Goal: Task Accomplishment & Management: Manage account settings

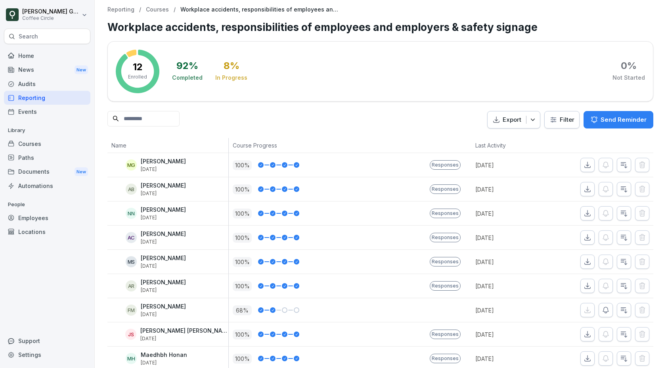
scroll to position [82, 0]
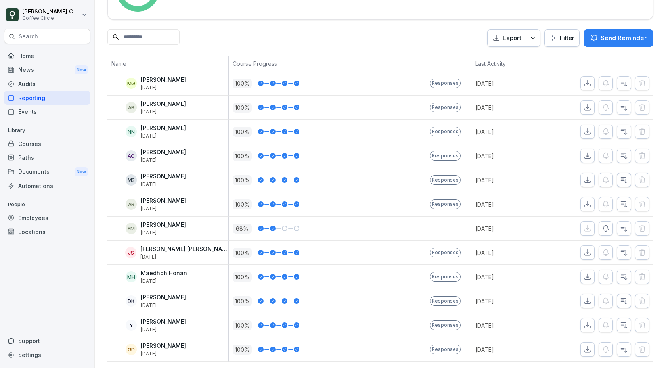
click at [43, 94] on div "Reporting" at bounding box center [47, 98] width 86 height 14
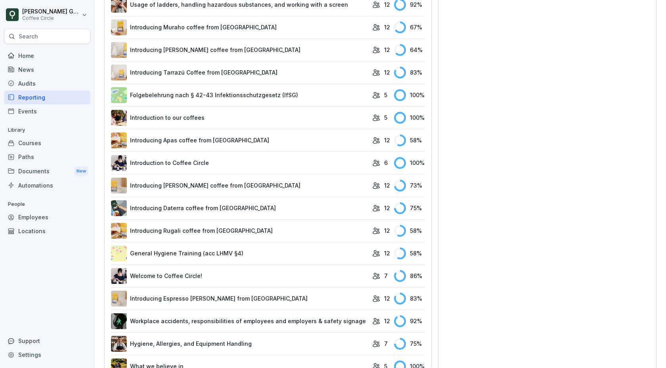
scroll to position [381, 0]
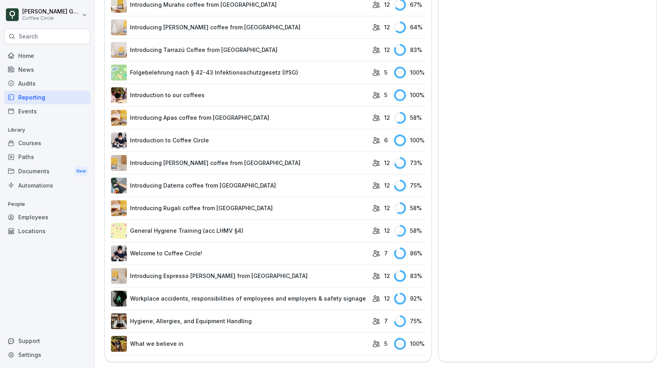
click at [178, 317] on link "Hygiene, Allergies, and Equipment Handling" at bounding box center [239, 321] width 257 height 16
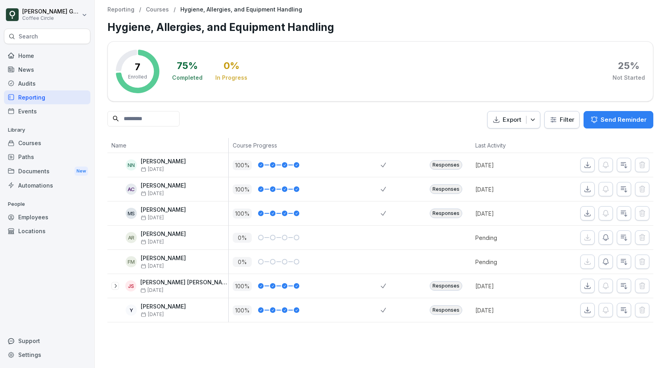
click at [603, 233] on button "button" at bounding box center [605, 237] width 14 height 14
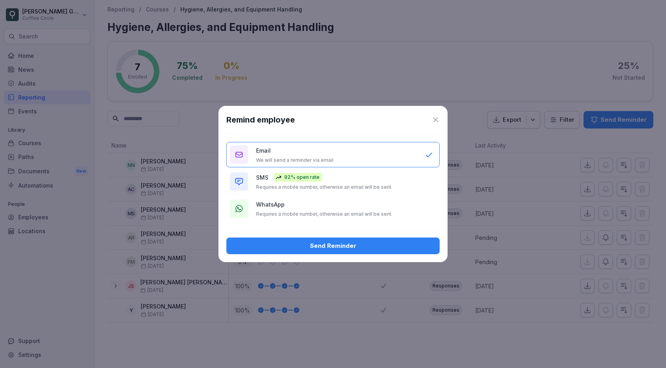
click at [350, 245] on div "Send Reminder" at bounding box center [333, 245] width 200 height 9
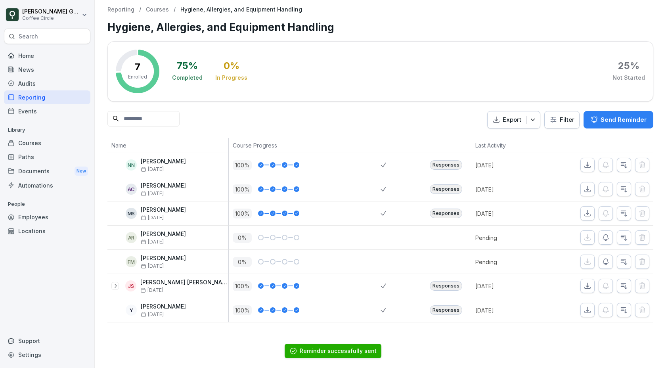
click at [40, 96] on div "Reporting" at bounding box center [47, 97] width 86 height 14
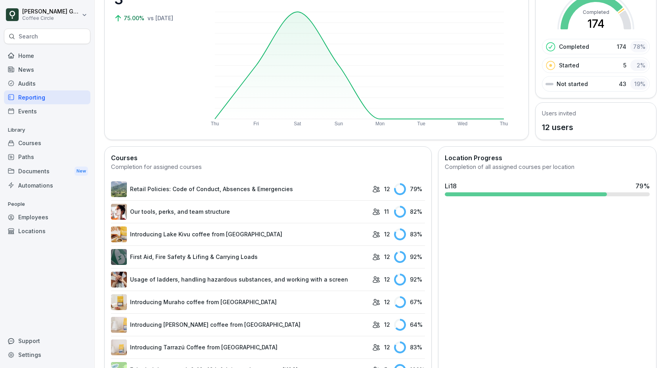
scroll to position [86, 0]
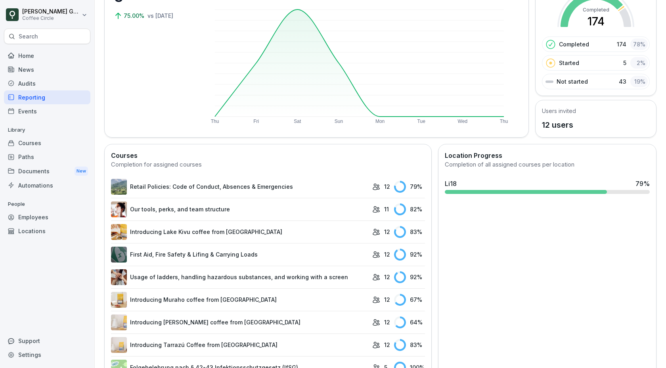
click at [304, 185] on link "Retail Policies: Code of Conduct, Absences & Emergencies" at bounding box center [239, 187] width 257 height 16
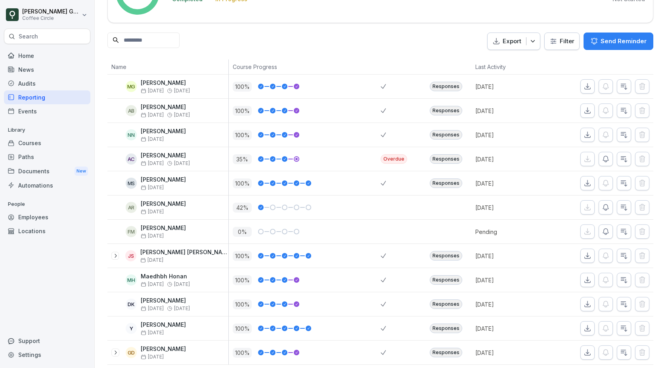
scroll to position [82, 0]
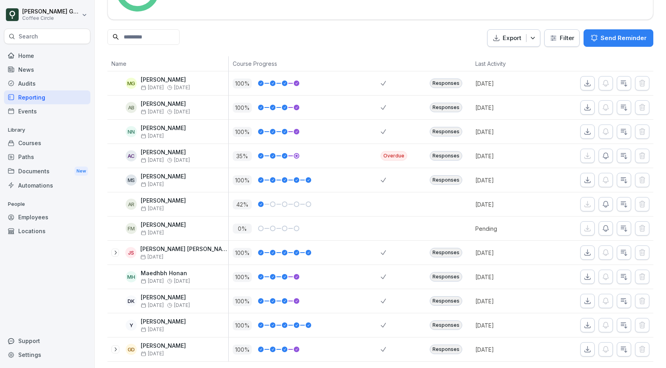
click at [600, 198] on button "button" at bounding box center [605, 204] width 14 height 14
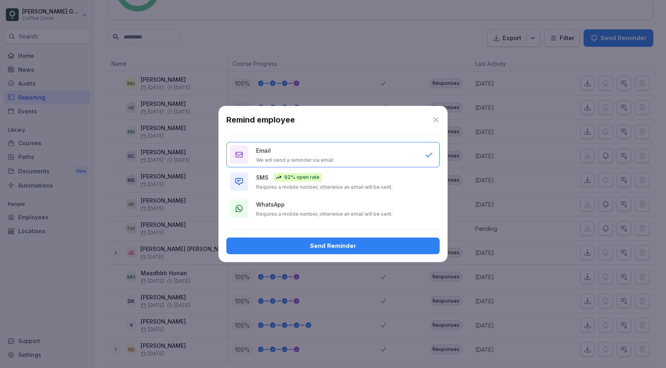
click at [409, 245] on div "Send Reminder" at bounding box center [333, 245] width 200 height 9
